Goal: Find specific page/section: Locate item on page

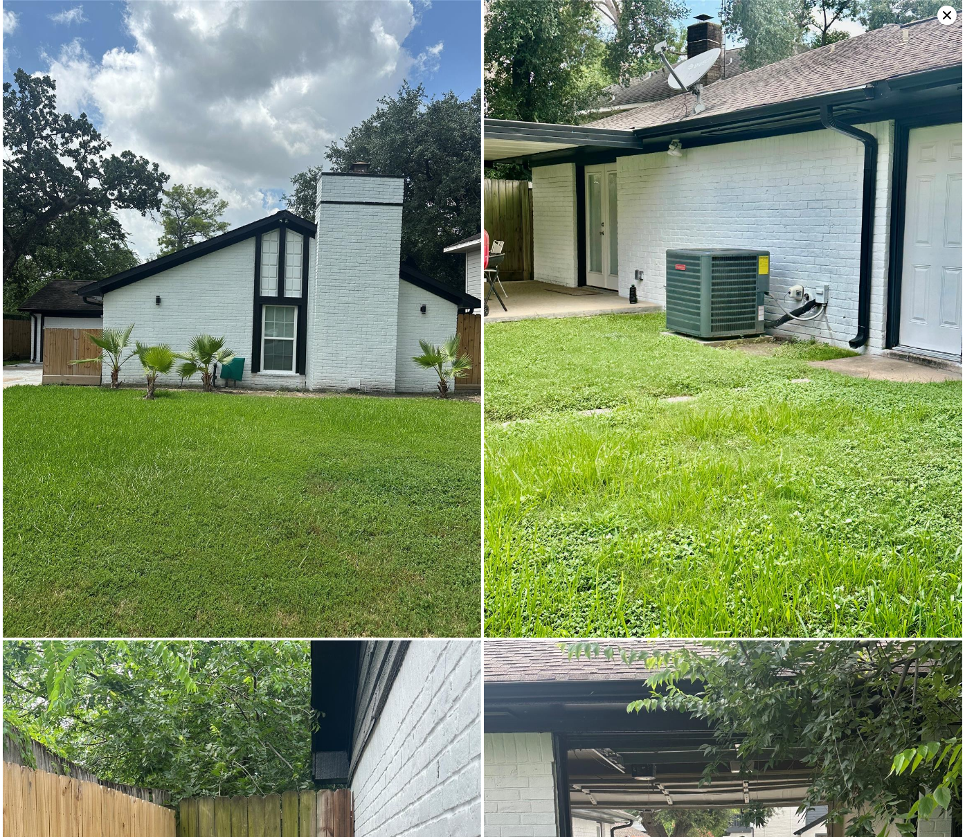
scroll to position [633, 0]
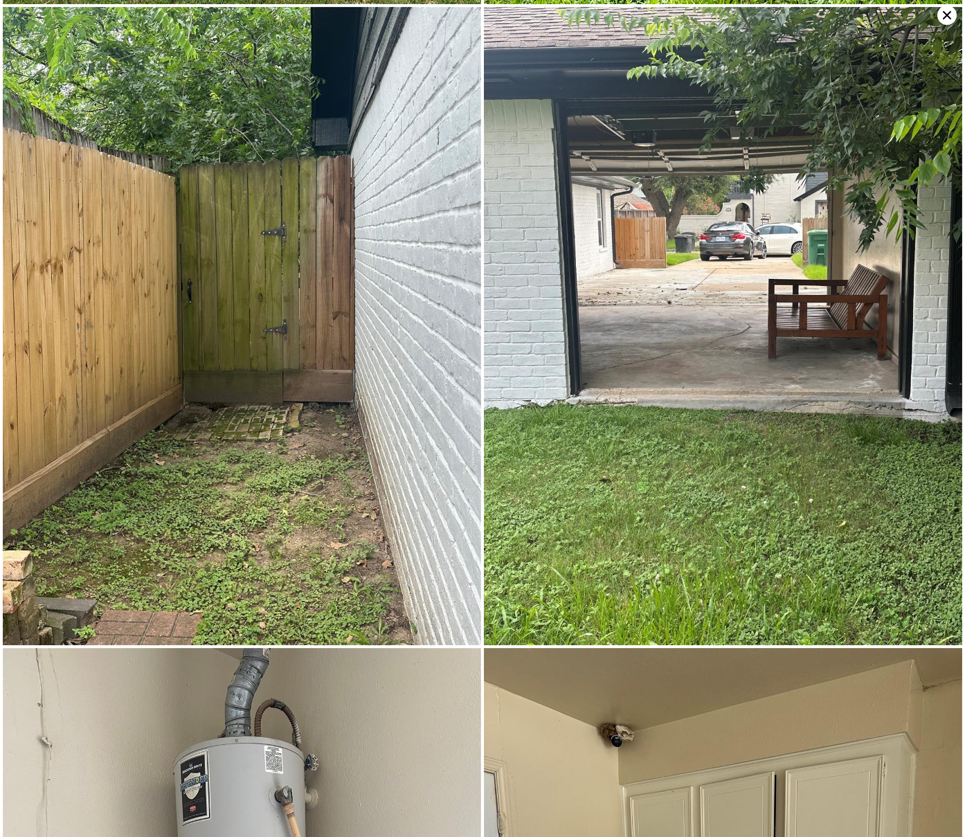
click at [946, 17] on icon at bounding box center [946, 15] width 19 height 19
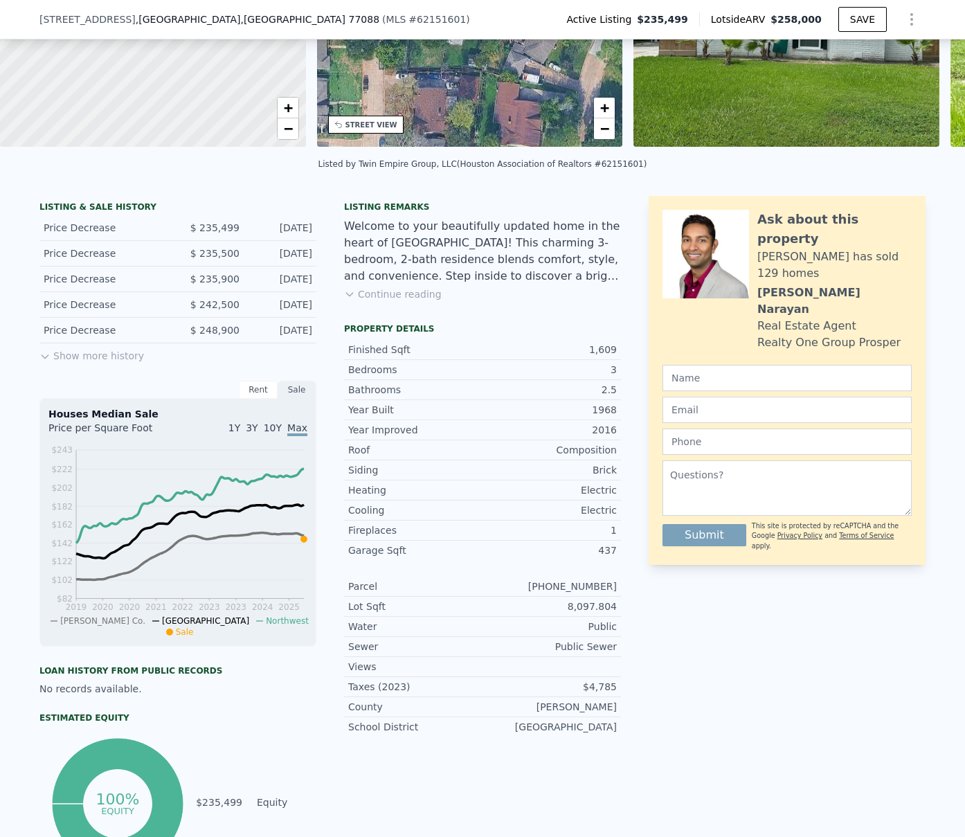
scroll to position [0, 0]
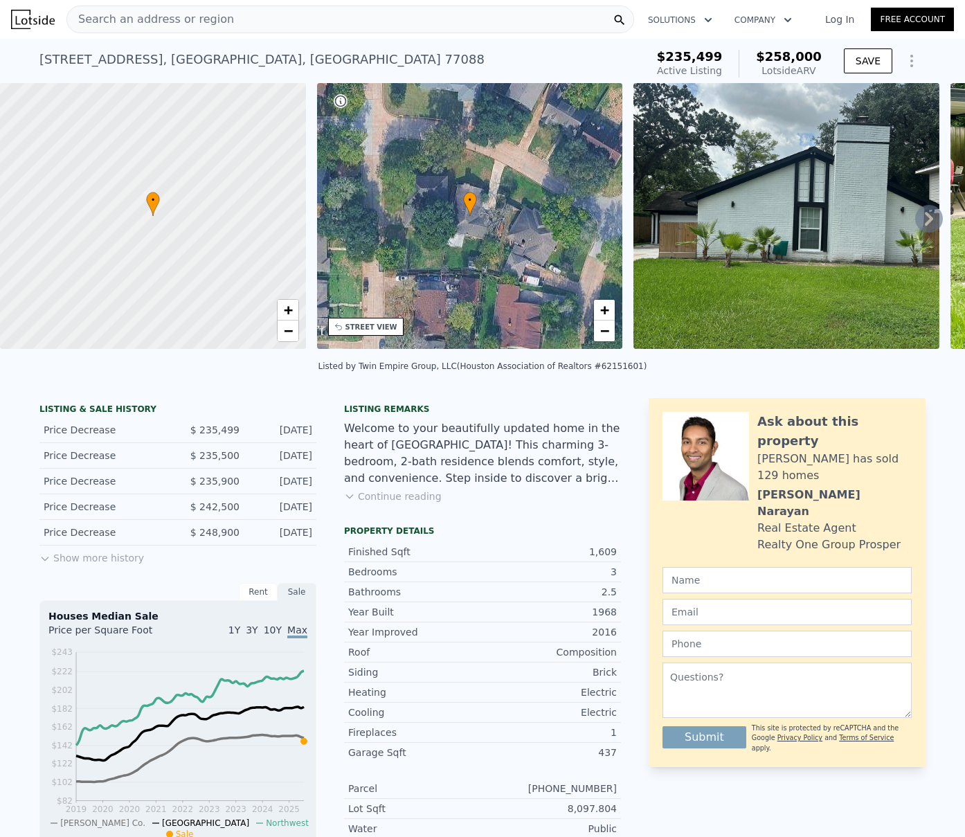
click at [195, 14] on span "Search an address or region" at bounding box center [150, 19] width 167 height 17
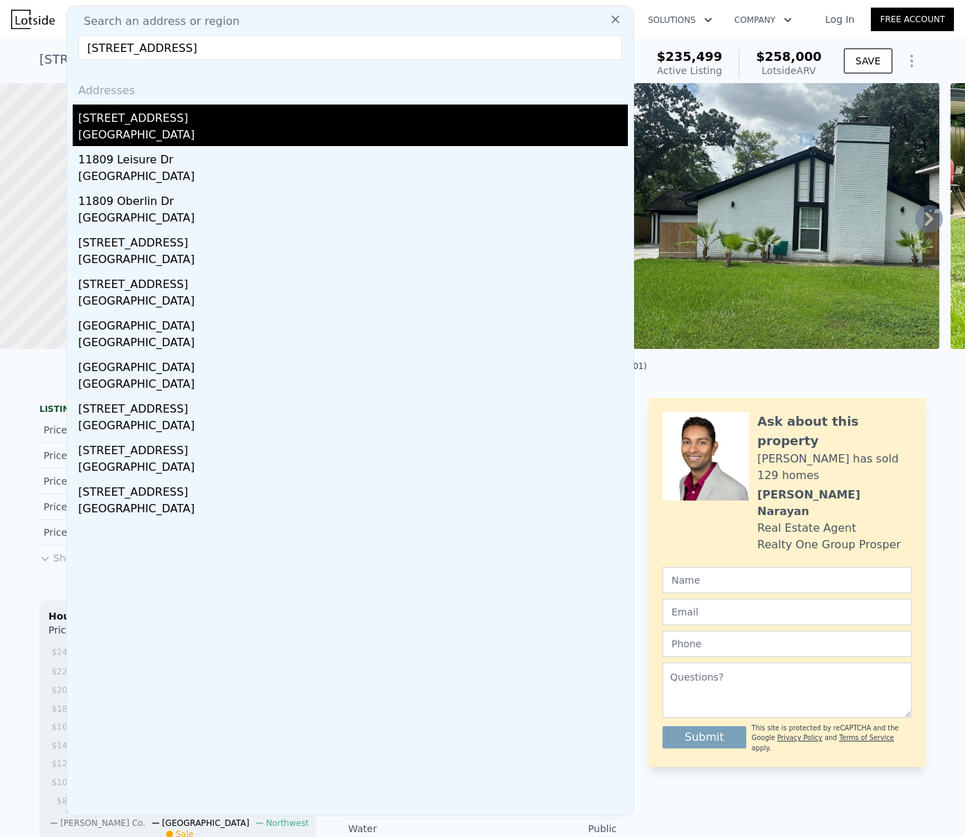
type input "[STREET_ADDRESS]"
click at [161, 118] on div "[STREET_ADDRESS]" at bounding box center [353, 116] width 550 height 22
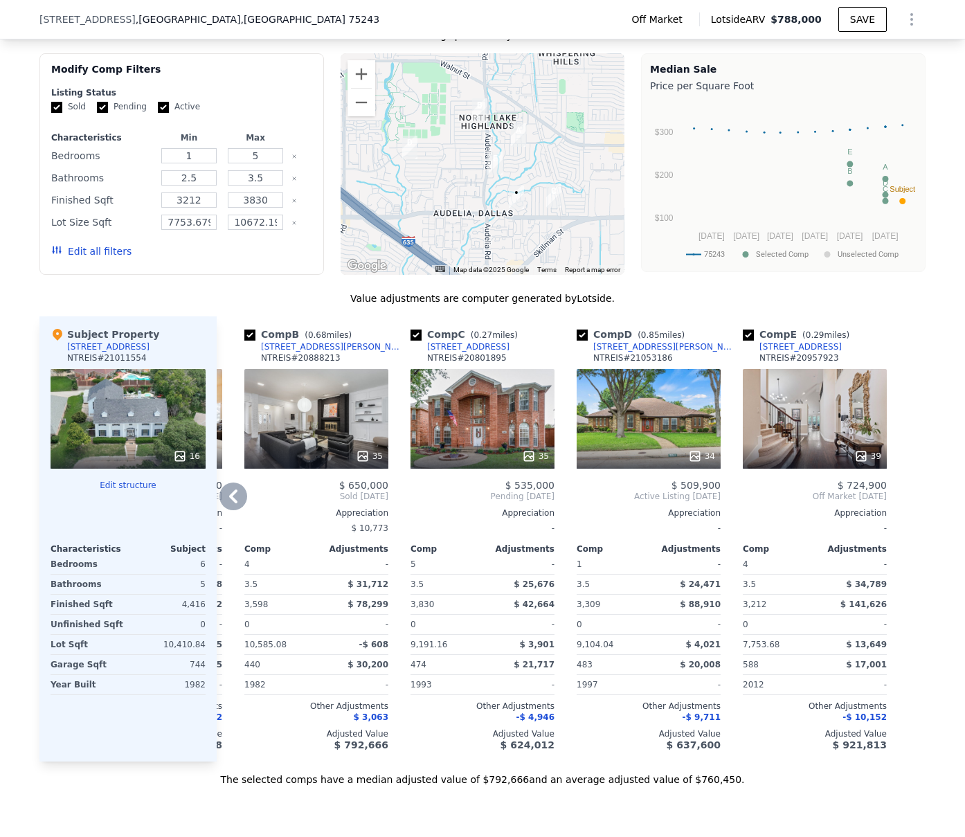
scroll to position [1126, 0]
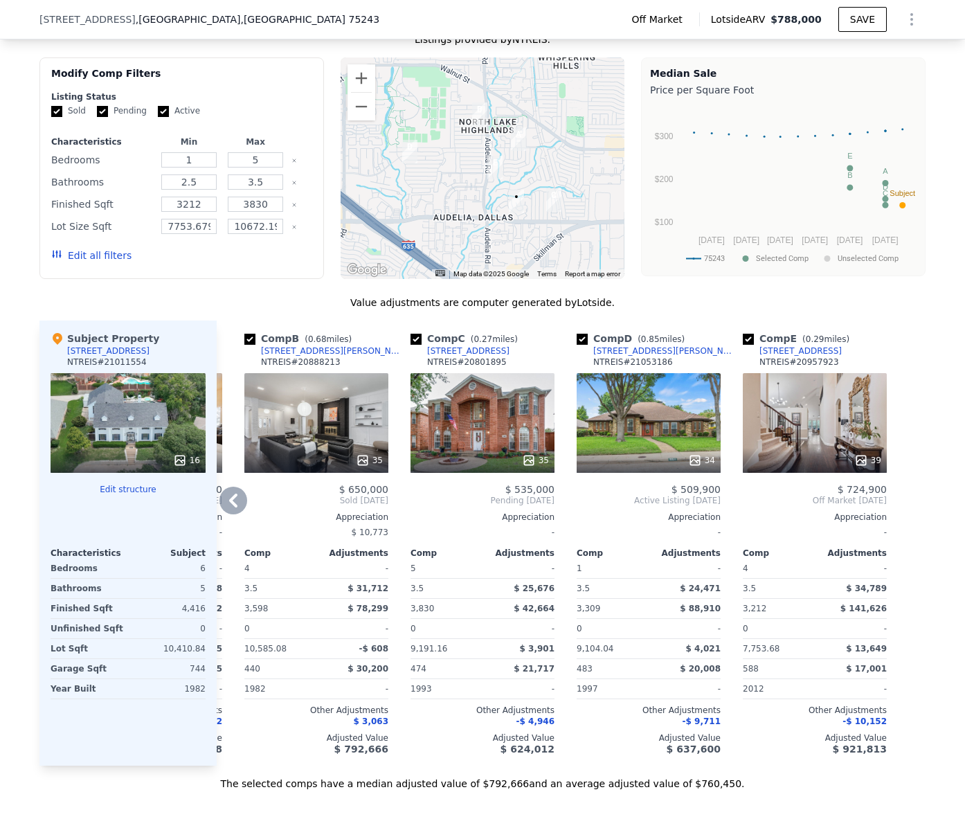
click at [823, 427] on div "39" at bounding box center [815, 423] width 144 height 100
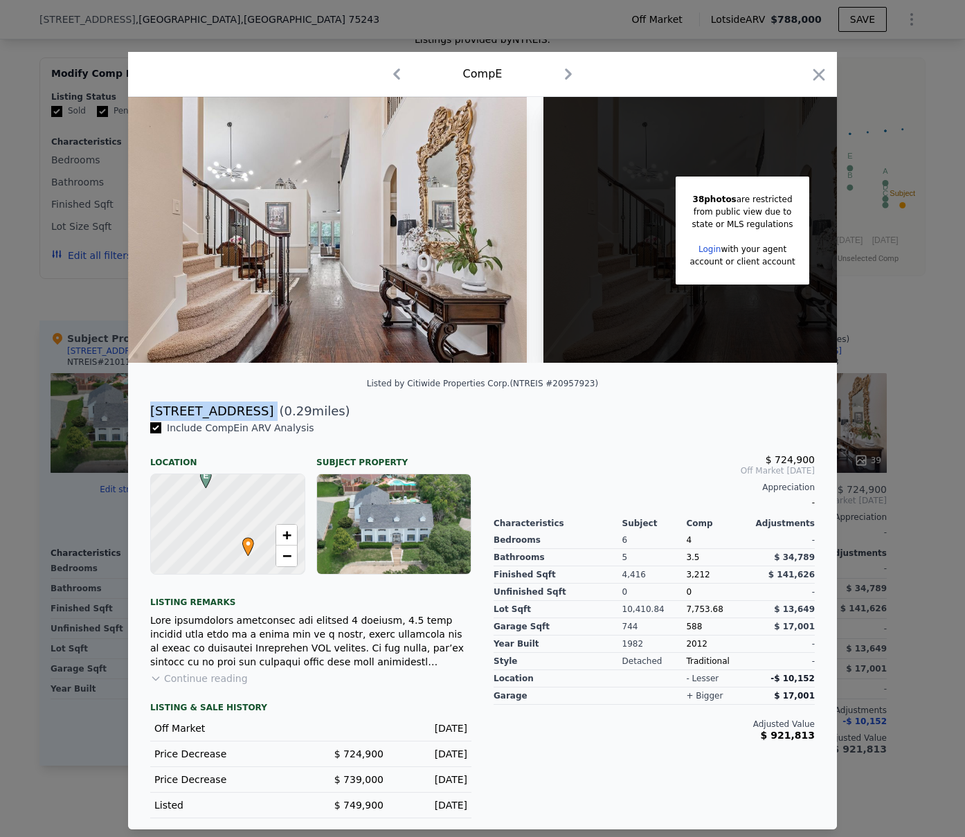
drag, startPoint x: 292, startPoint y: 416, endPoint x: 147, endPoint y: 412, distance: 144.7
click at [147, 412] on div "[STREET_ADDRESS] ( 0.29 miles)" at bounding box center [482, 410] width 687 height 19
copy div "[STREET_ADDRESS]"
